Goal: Information Seeking & Learning: Learn about a topic

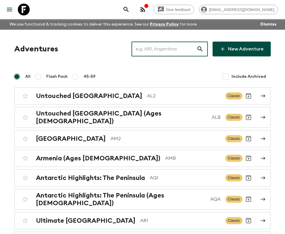
click at [182, 50] on input "text" at bounding box center [163, 49] width 65 height 17
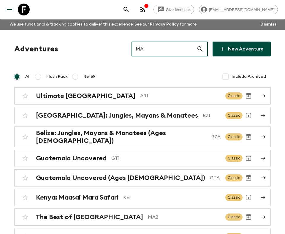
type input "M"
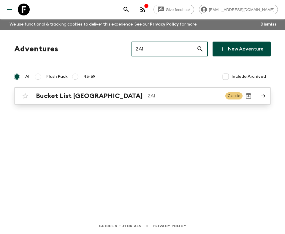
type input "ZA1"
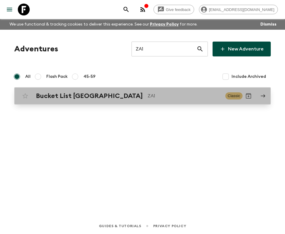
click at [141, 91] on div "Bucket List [GEOGRAPHIC_DATA] ZA1 Classic" at bounding box center [130, 96] width 223 height 12
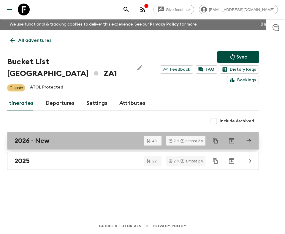
click at [80, 141] on div "2026 - New" at bounding box center [128, 141] width 226 height 8
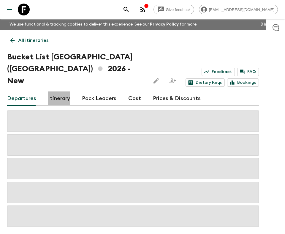
click at [66, 91] on link "Itinerary" at bounding box center [59, 98] width 22 height 14
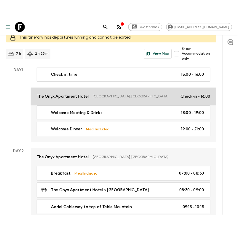
scroll to position [94, 0]
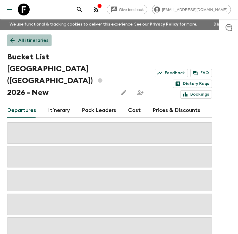
click at [17, 40] on link "All itineraries" at bounding box center [29, 40] width 45 height 12
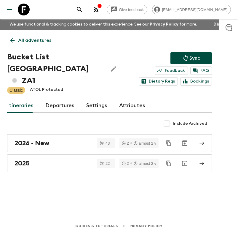
click at [22, 40] on p "All adventures" at bounding box center [34, 40] width 33 height 7
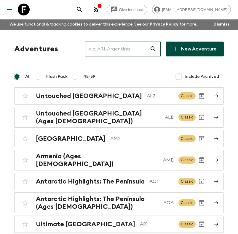
click at [126, 53] on input "text" at bounding box center [117, 49] width 65 height 17
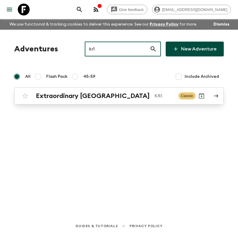
type input "kr1"
click at [137, 90] on link "Extraordinary [GEOGRAPHIC_DATA] KR1 Classic" at bounding box center [119, 95] width 210 height 17
